Goal: Task Accomplishment & Management: Complete application form

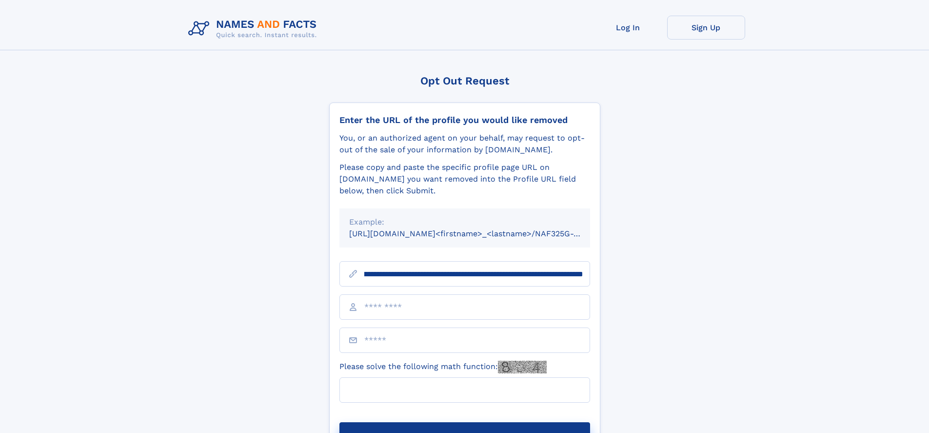
scroll to position [0, 119]
type input "**********"
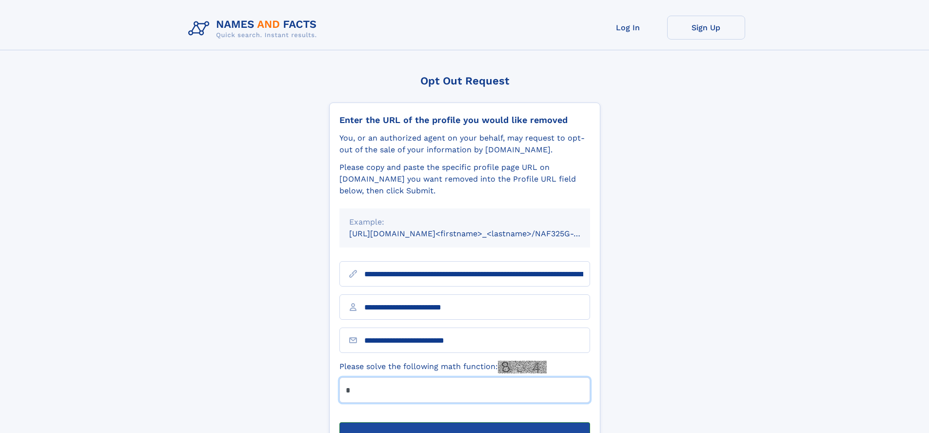
type input "*"
click at [464, 422] on button "Submit Opt Out Request" at bounding box center [464, 437] width 251 height 31
